Goal: Find specific page/section: Find specific page/section

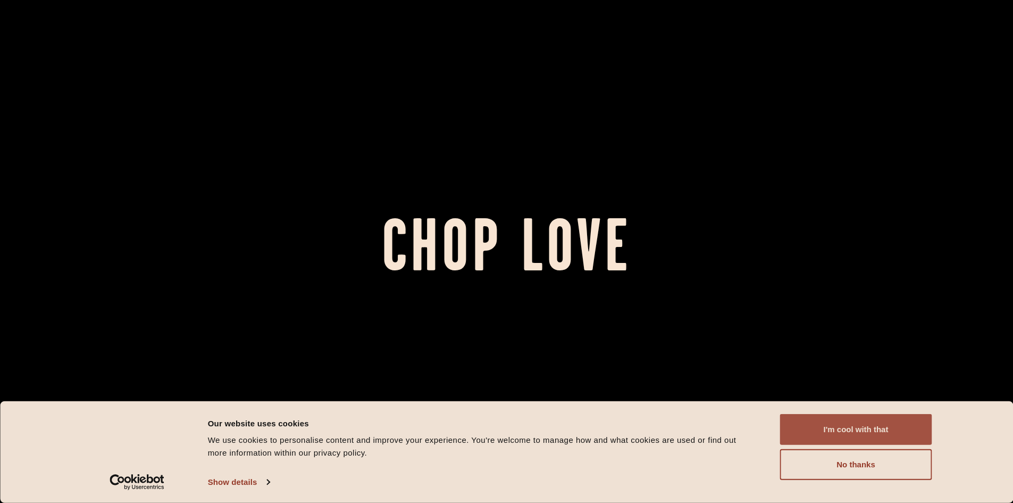
click at [830, 430] on button "I'm cool with that" at bounding box center [856, 429] width 152 height 31
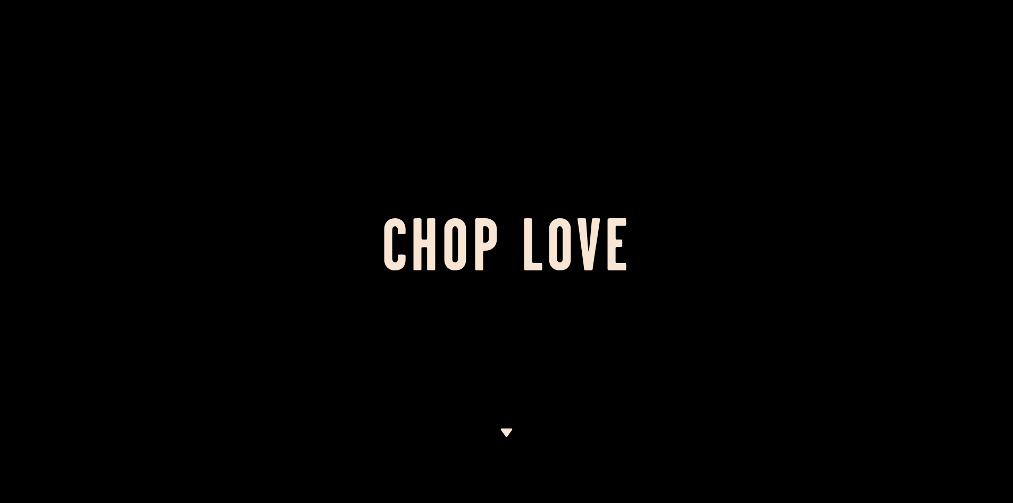
click at [856, 461] on div at bounding box center [506, 251] width 1013 height 503
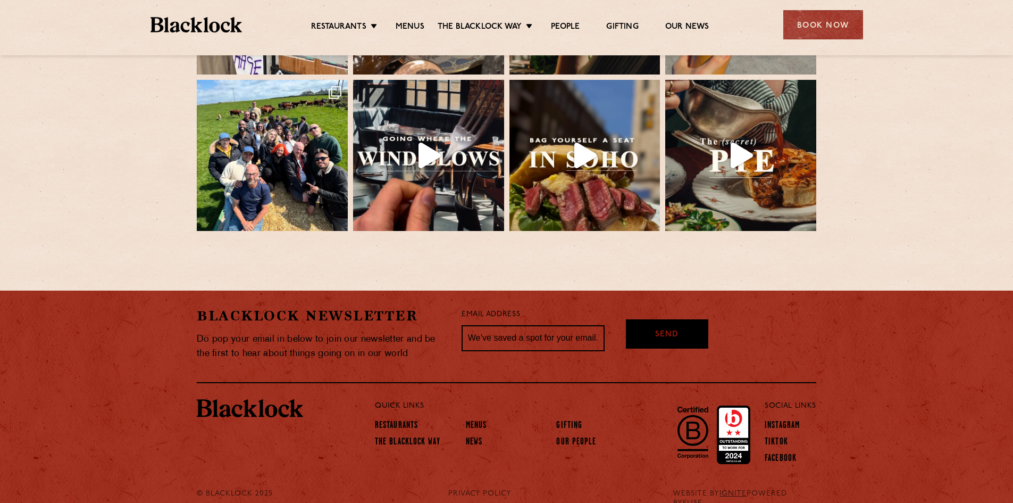
scroll to position [2371, 0]
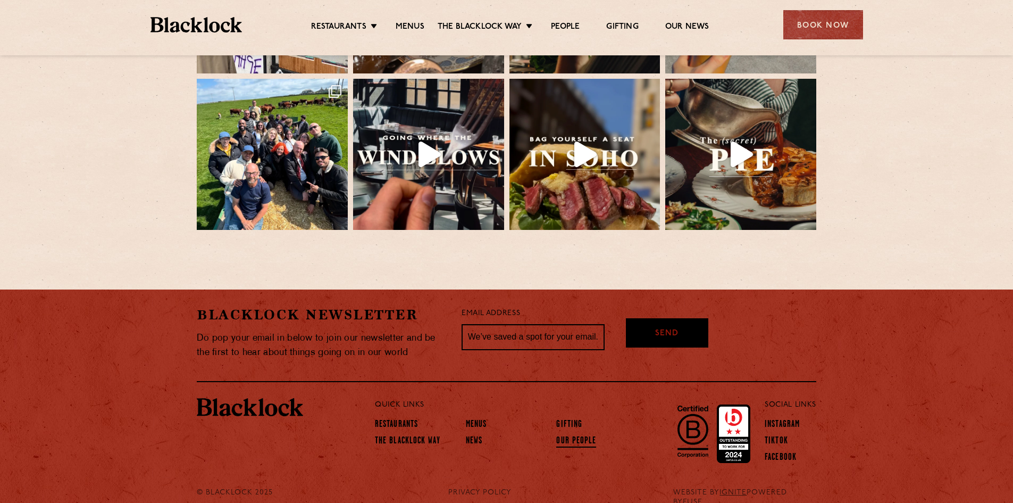
click at [580, 436] on link "Our People" at bounding box center [576, 442] width 40 height 12
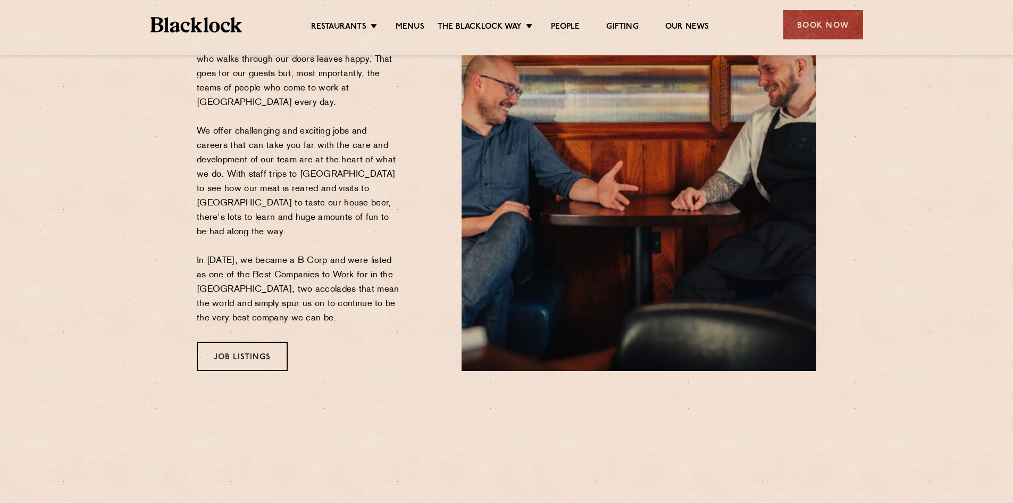
scroll to position [213, 0]
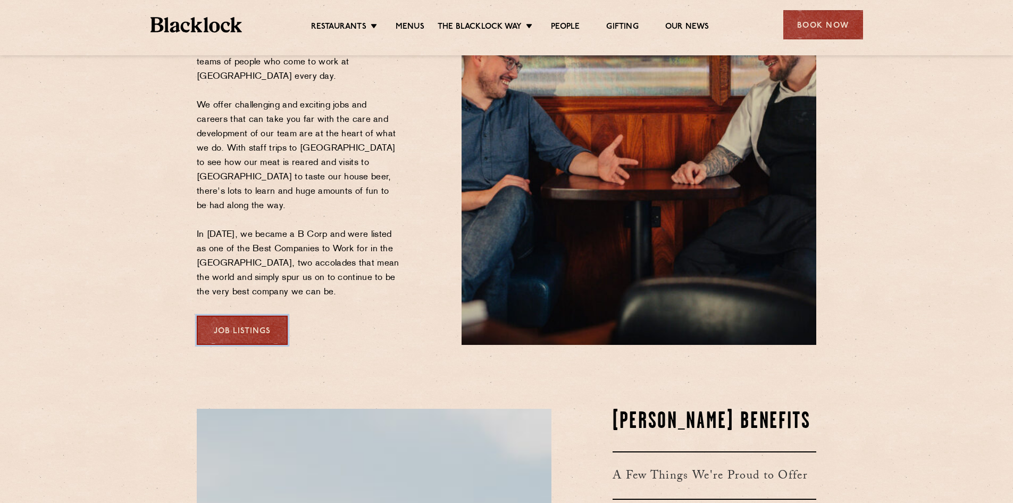
click at [223, 315] on link "Job Listings" at bounding box center [242, 329] width 91 height 29
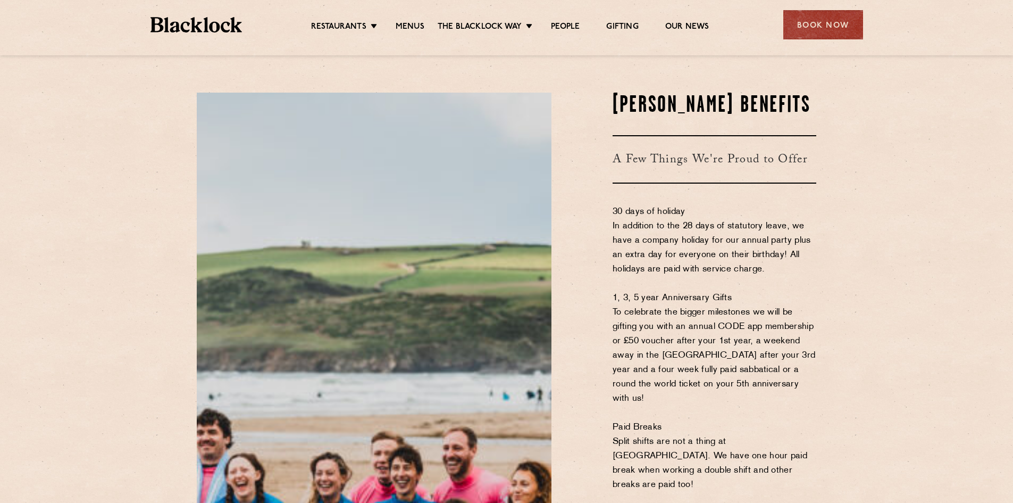
scroll to position [691, 0]
